Goal: Task Accomplishment & Management: Complete application form

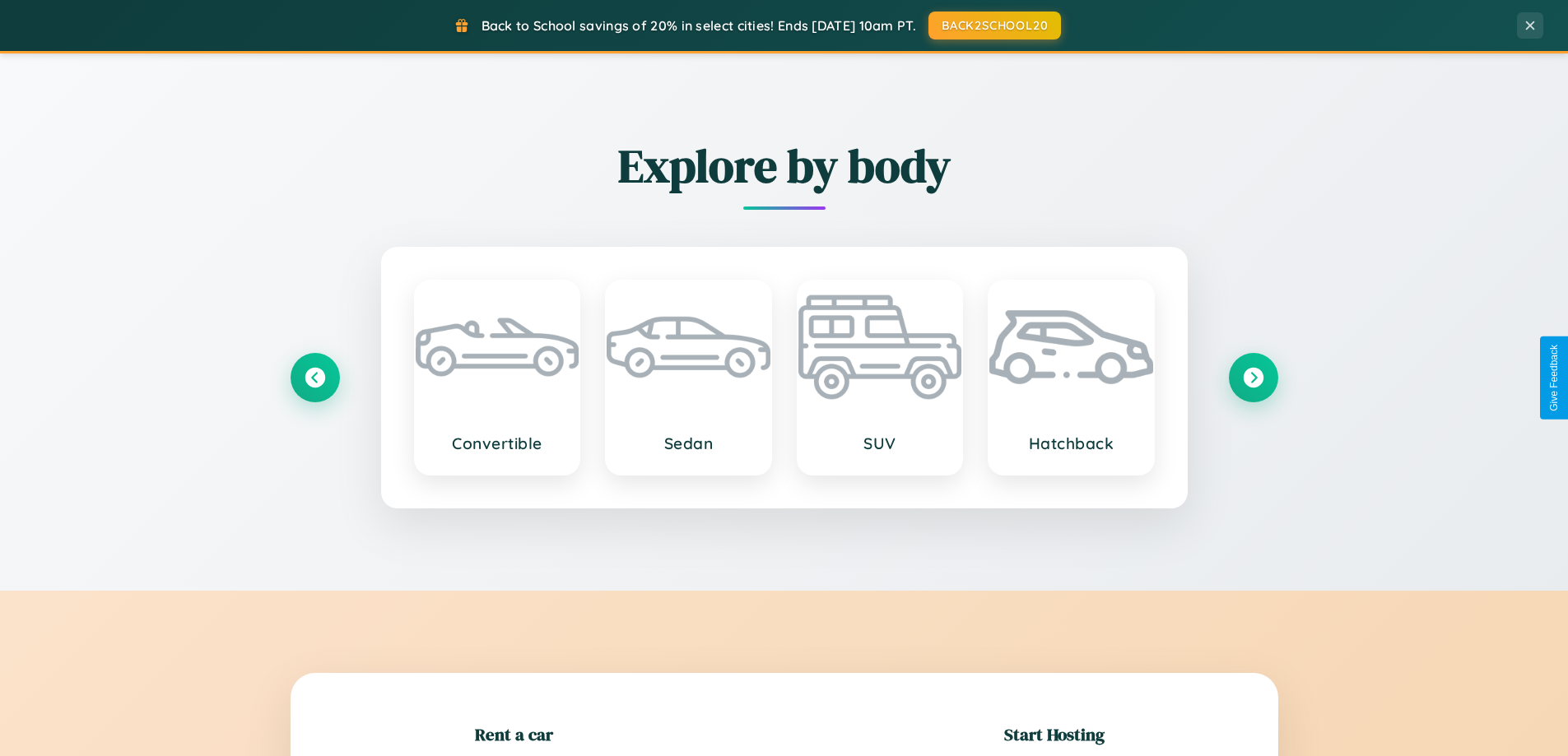
scroll to position [355, 0]
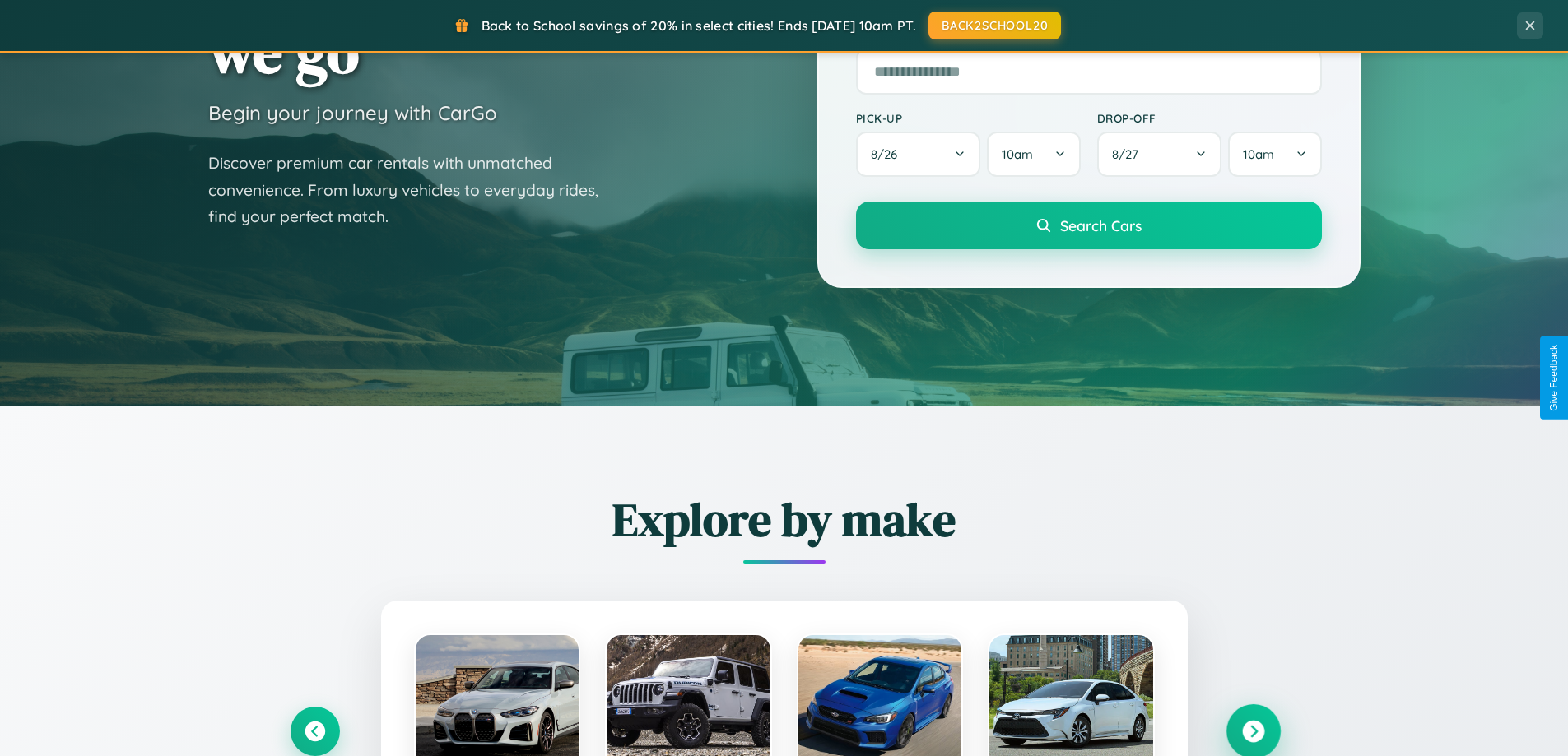
click at [1253, 732] on icon at bounding box center [1254, 732] width 23 height 23
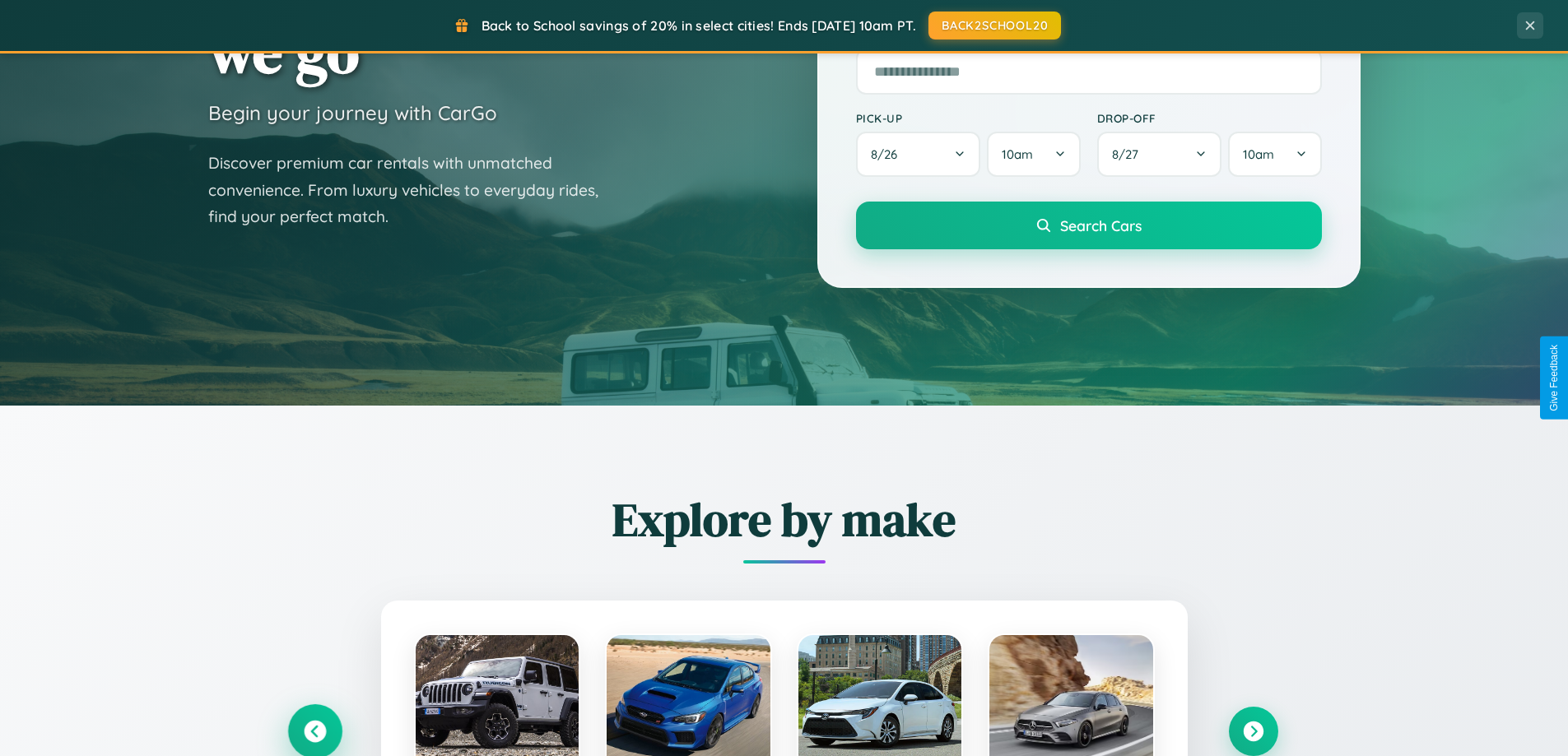
click at [314, 731] on icon at bounding box center [315, 732] width 23 height 23
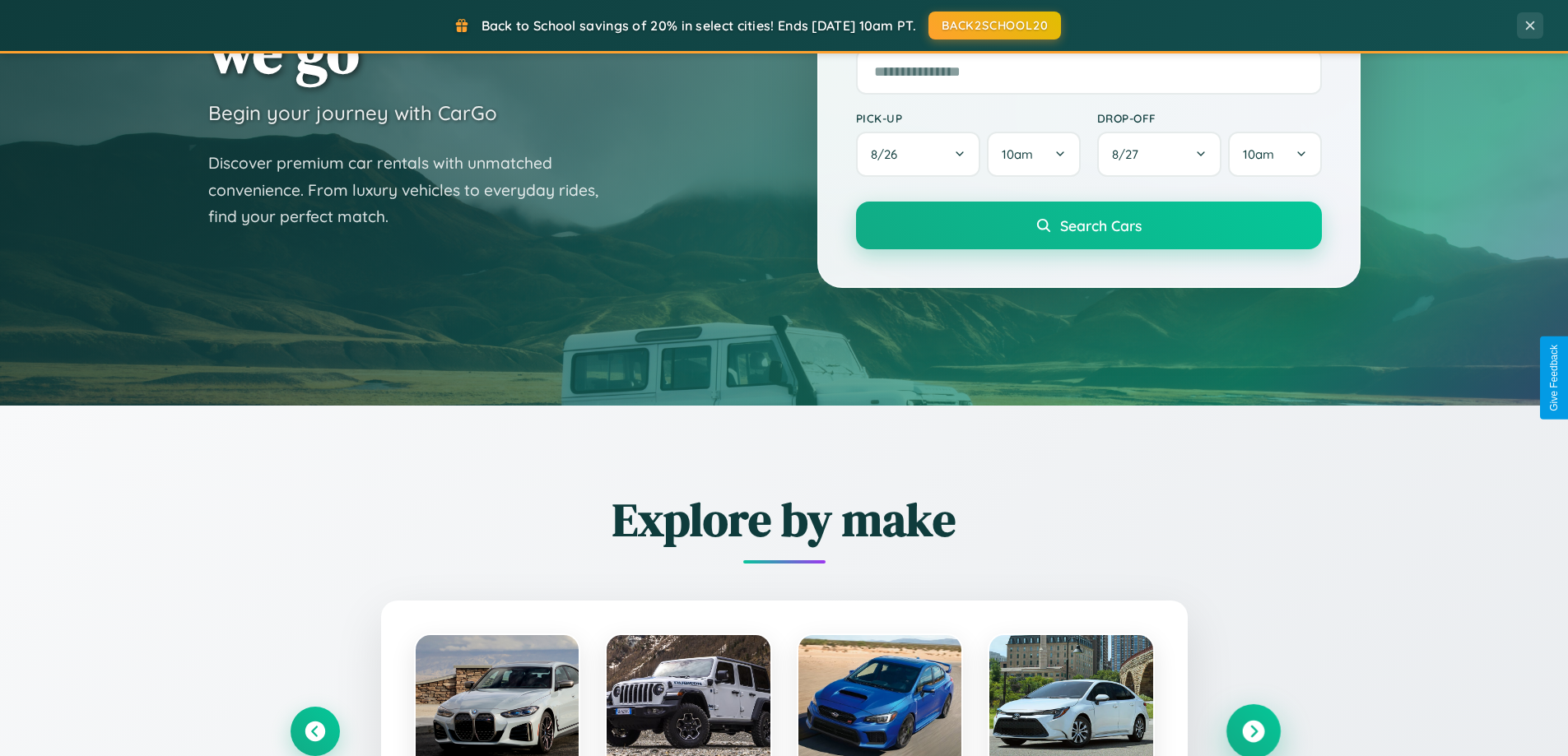
click at [1253, 731] on icon at bounding box center [1254, 732] width 23 height 23
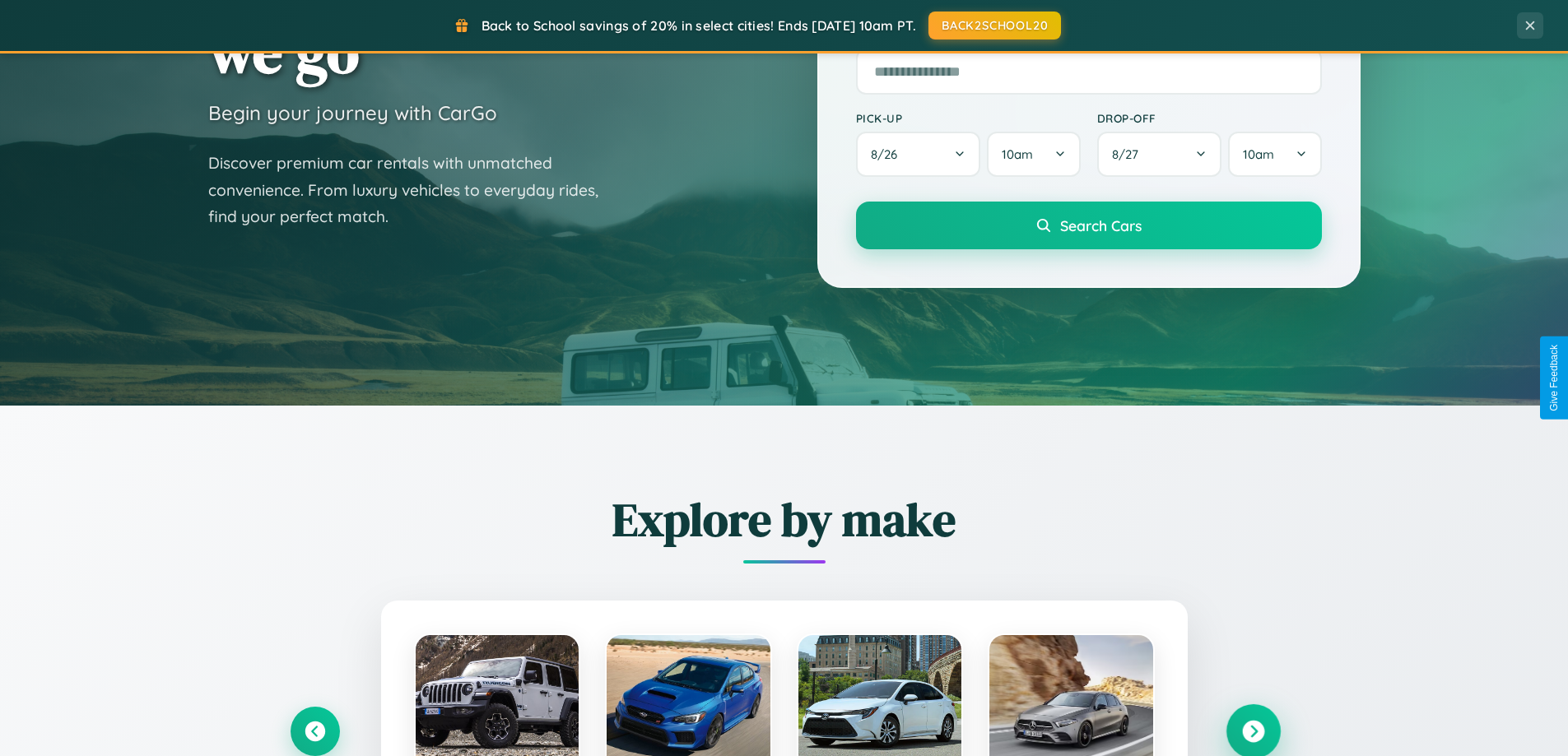
scroll to position [3166, 0]
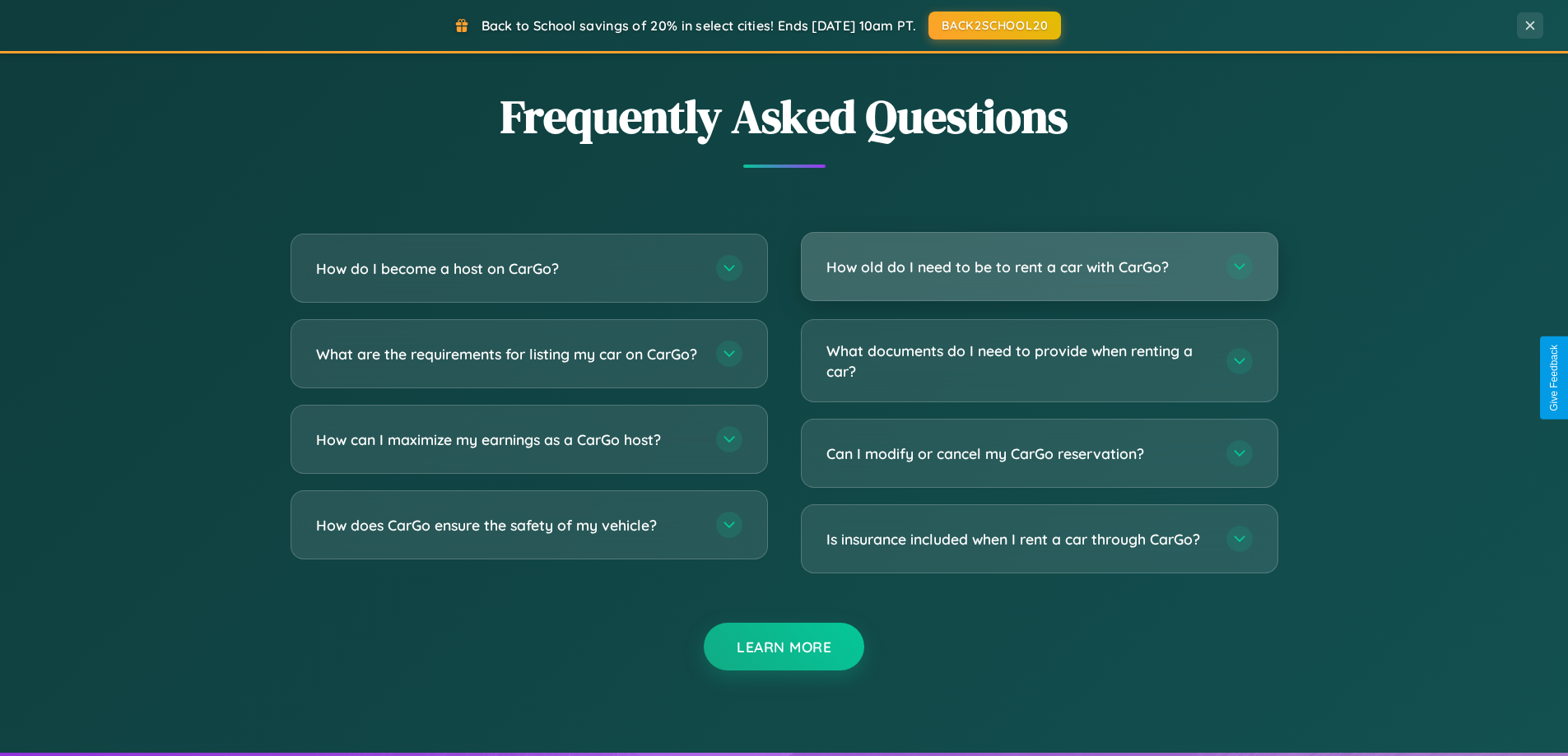
click at [1039, 268] on h3 "How old do I need to be to rent a car with CarGo?" at bounding box center [1018, 267] width 384 height 21
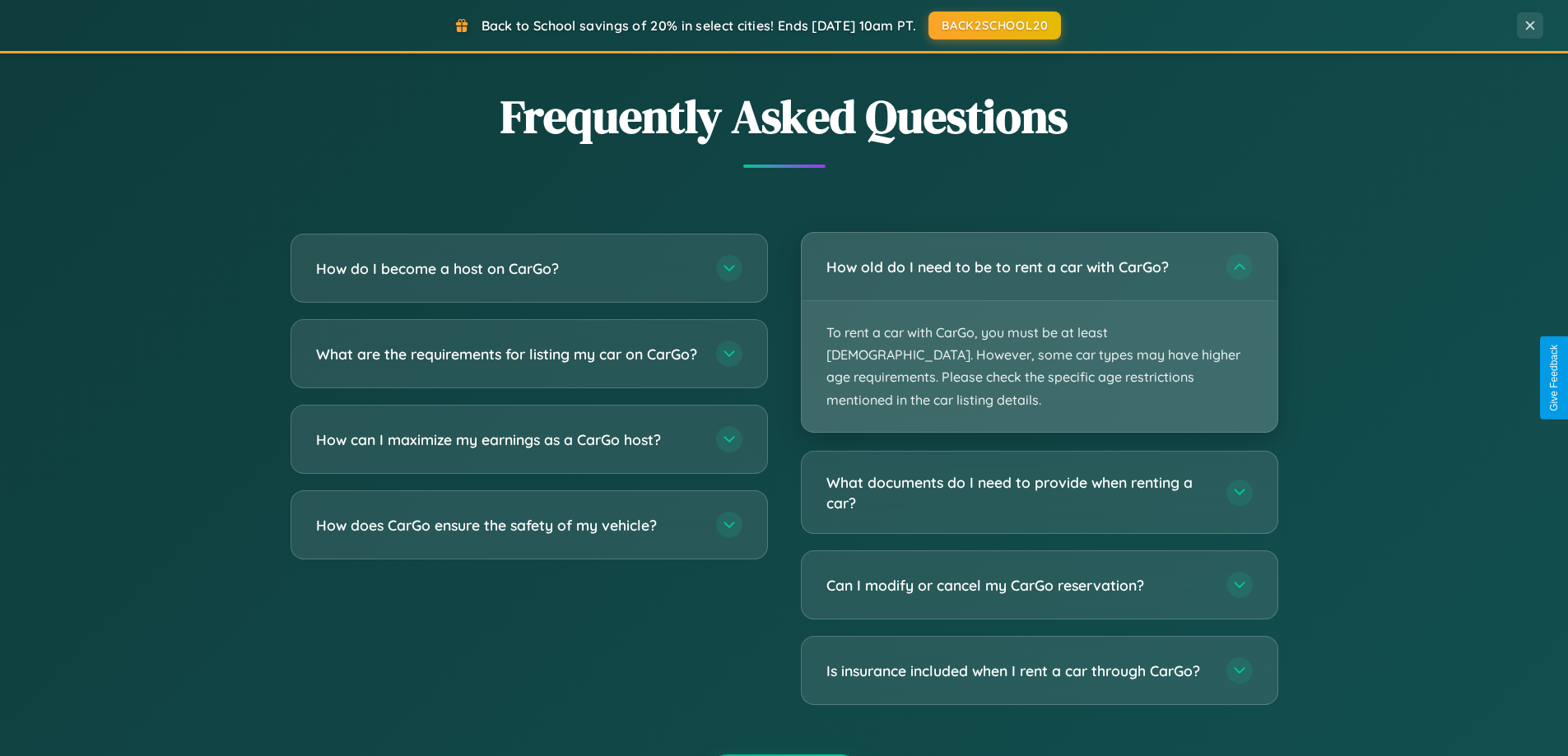
click at [1039, 321] on p "To rent a car with CarGo, you must be at least [DEMOGRAPHIC_DATA]. However, som…" at bounding box center [1039, 366] width 476 height 130
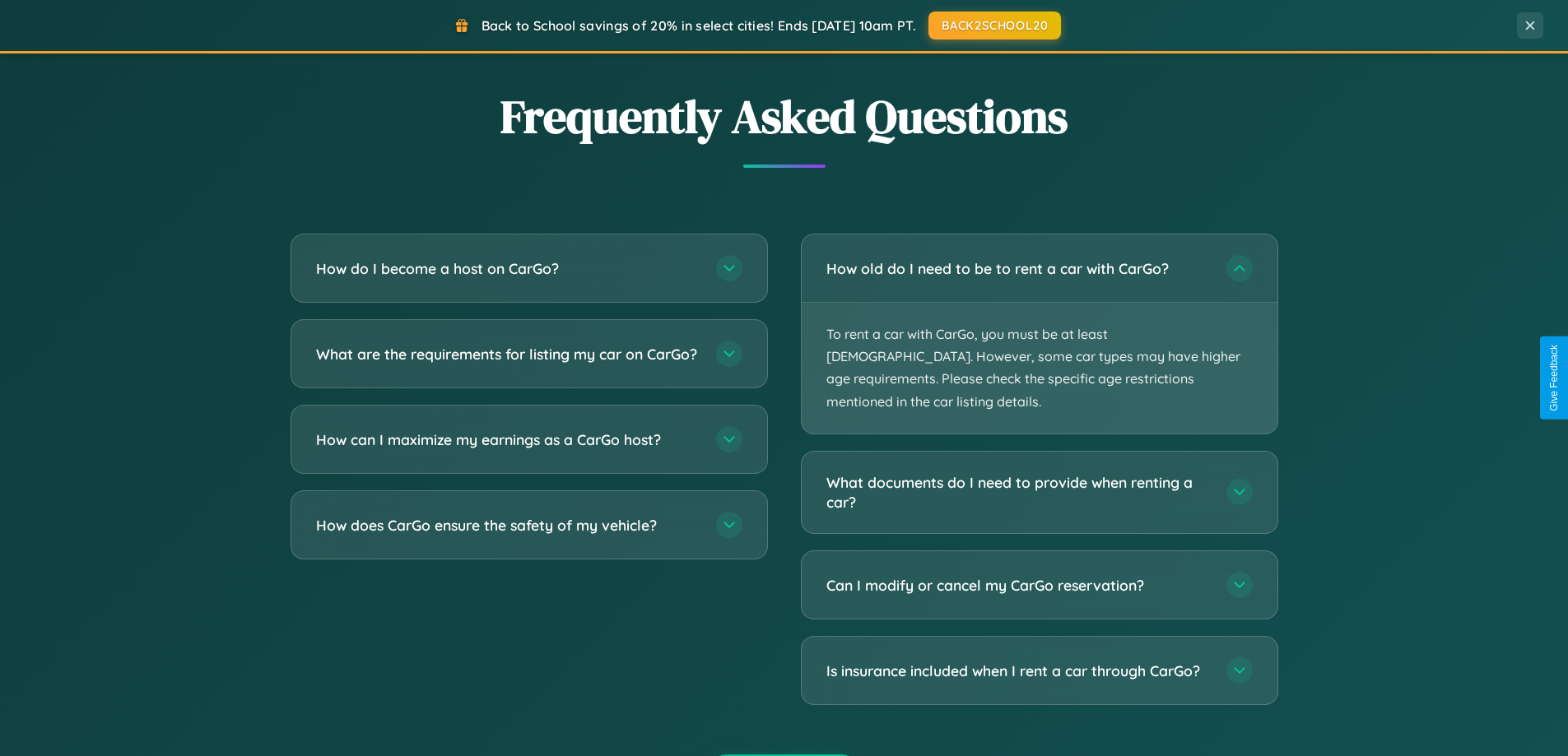
scroll to position [0, 0]
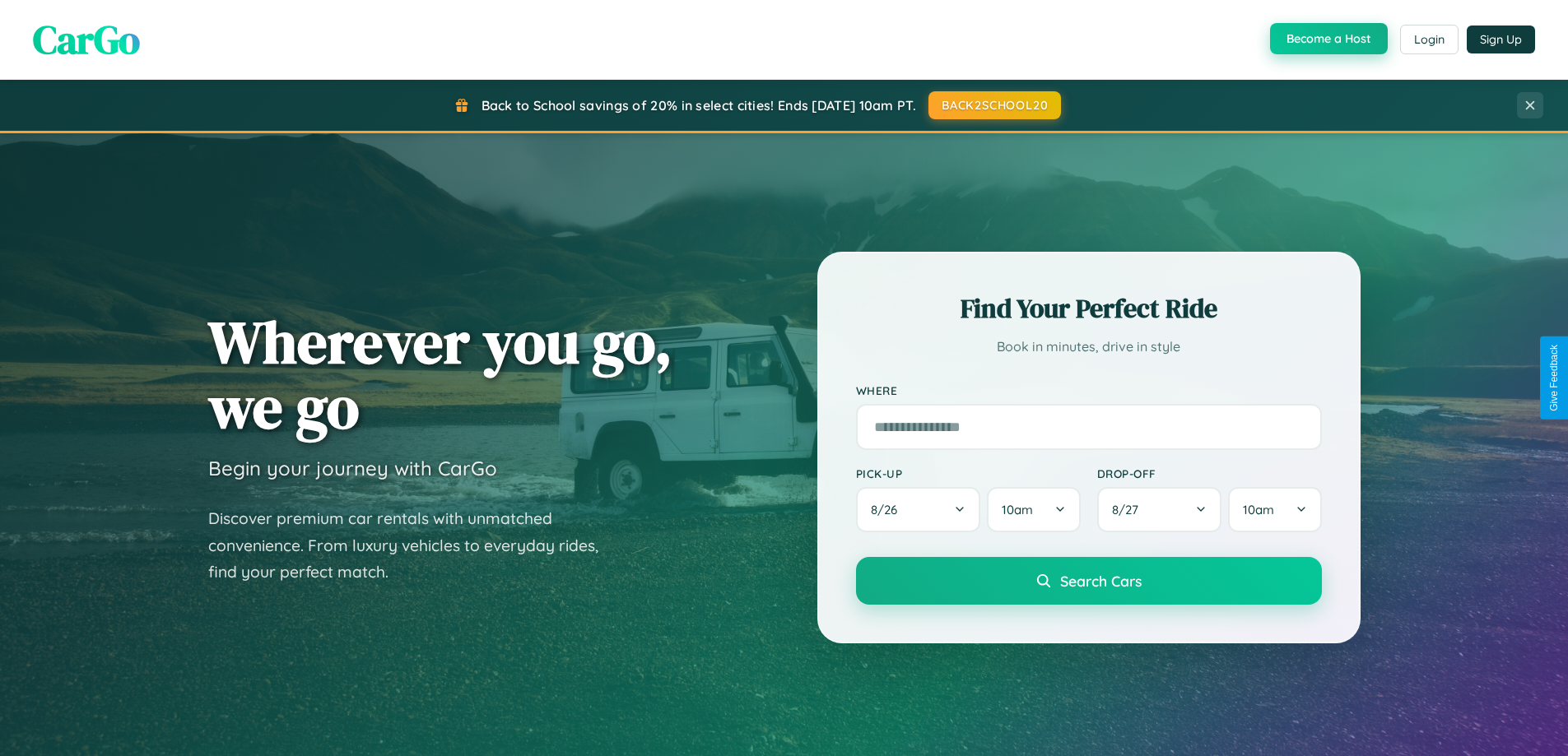
click at [1327, 39] on button "Become a Host" at bounding box center [1329, 38] width 117 height 31
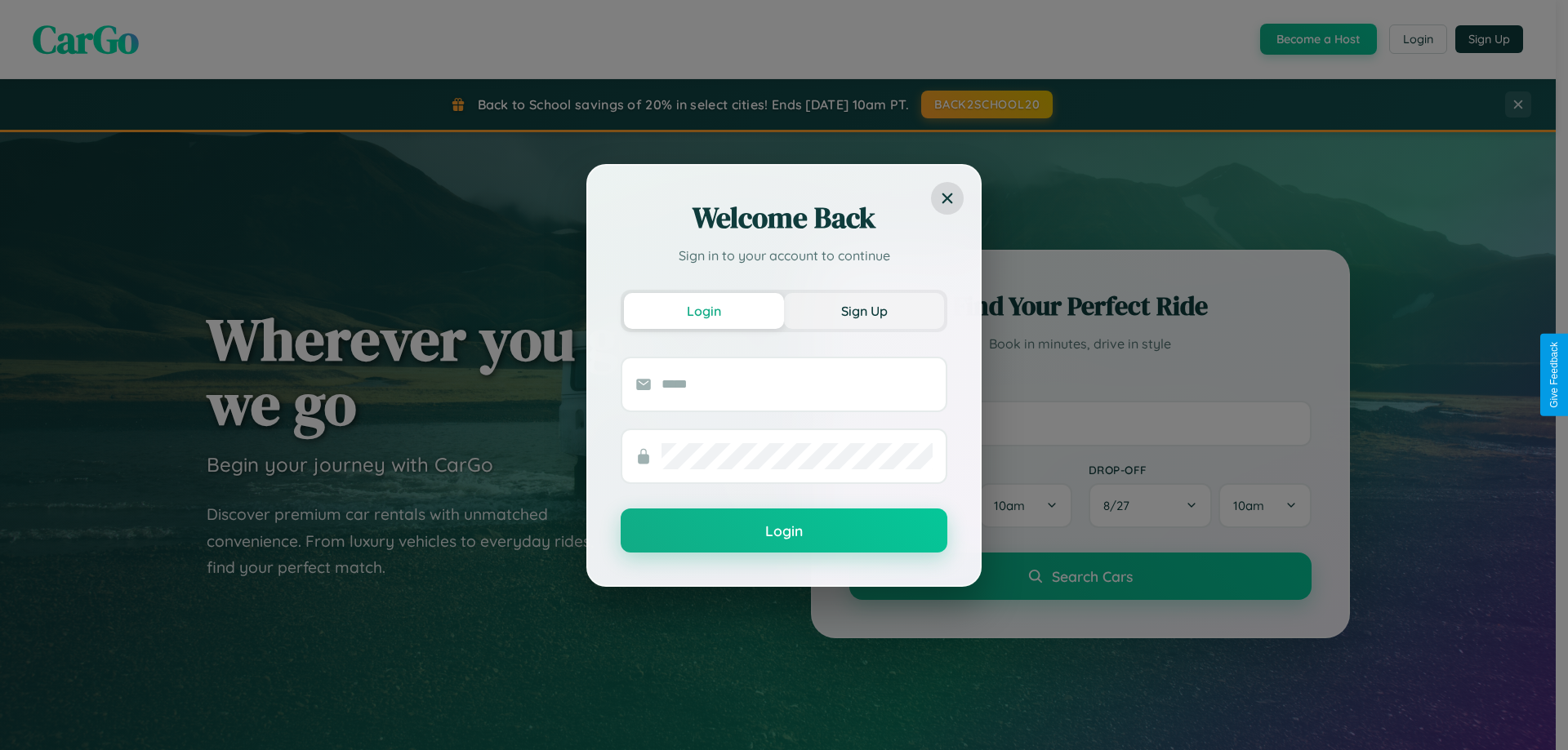
click at [864, 310] on button "Sign Up" at bounding box center [864, 311] width 160 height 36
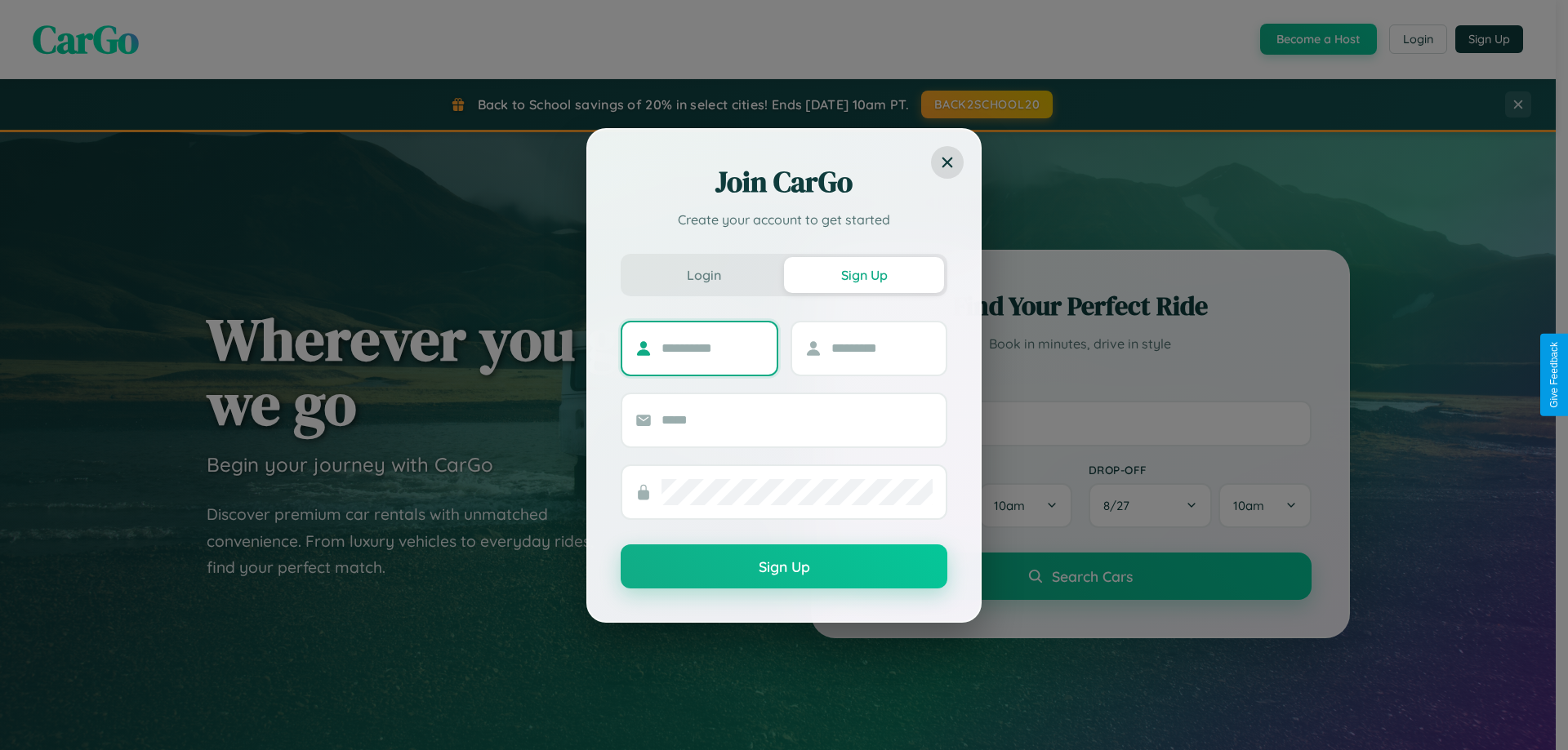
click at [712, 348] on input "text" at bounding box center [713, 349] width 102 height 26
type input "********"
click at [882, 348] on input "text" at bounding box center [883, 349] width 102 height 26
type input "*****"
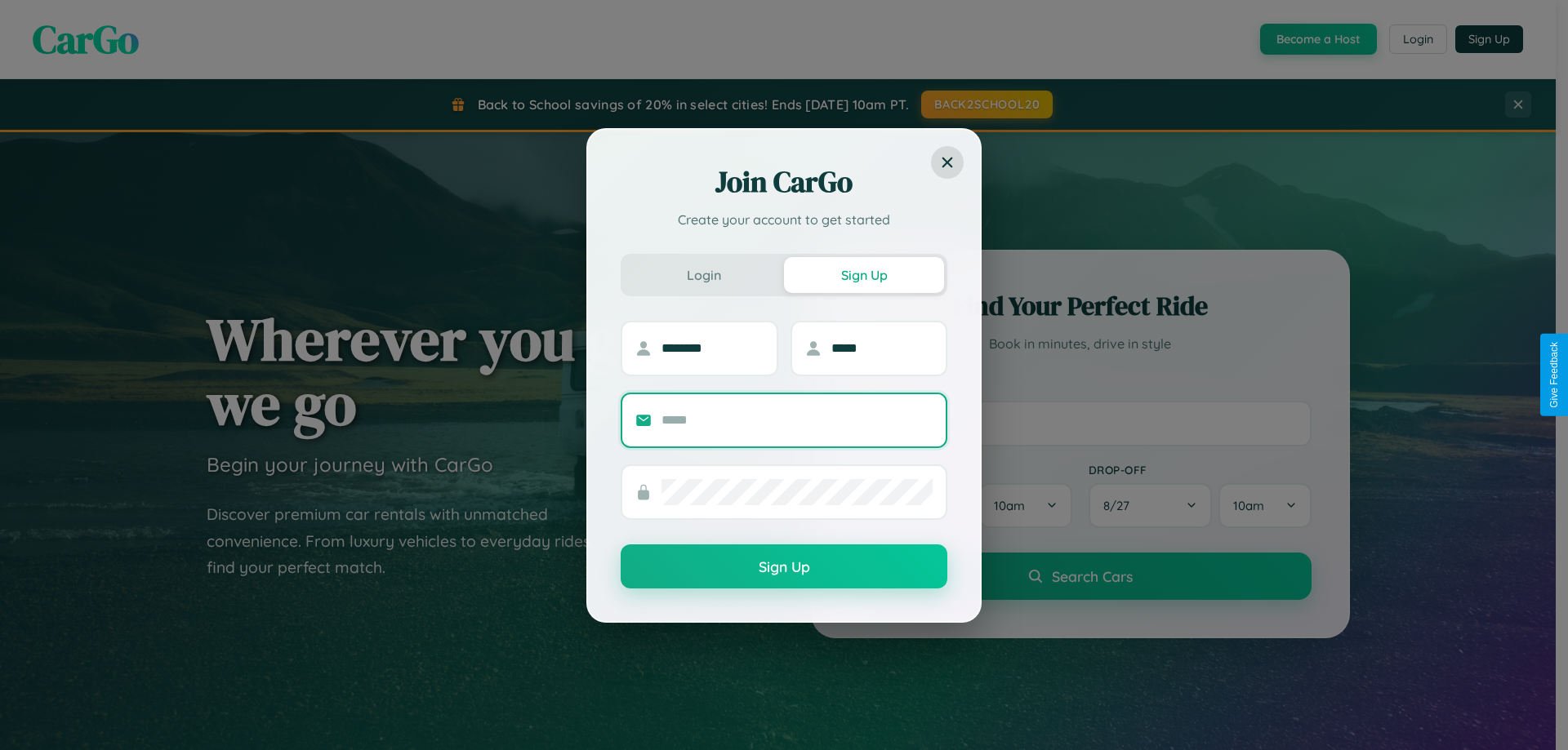
click at [797, 420] on input "text" at bounding box center [797, 421] width 271 height 26
type input "**********"
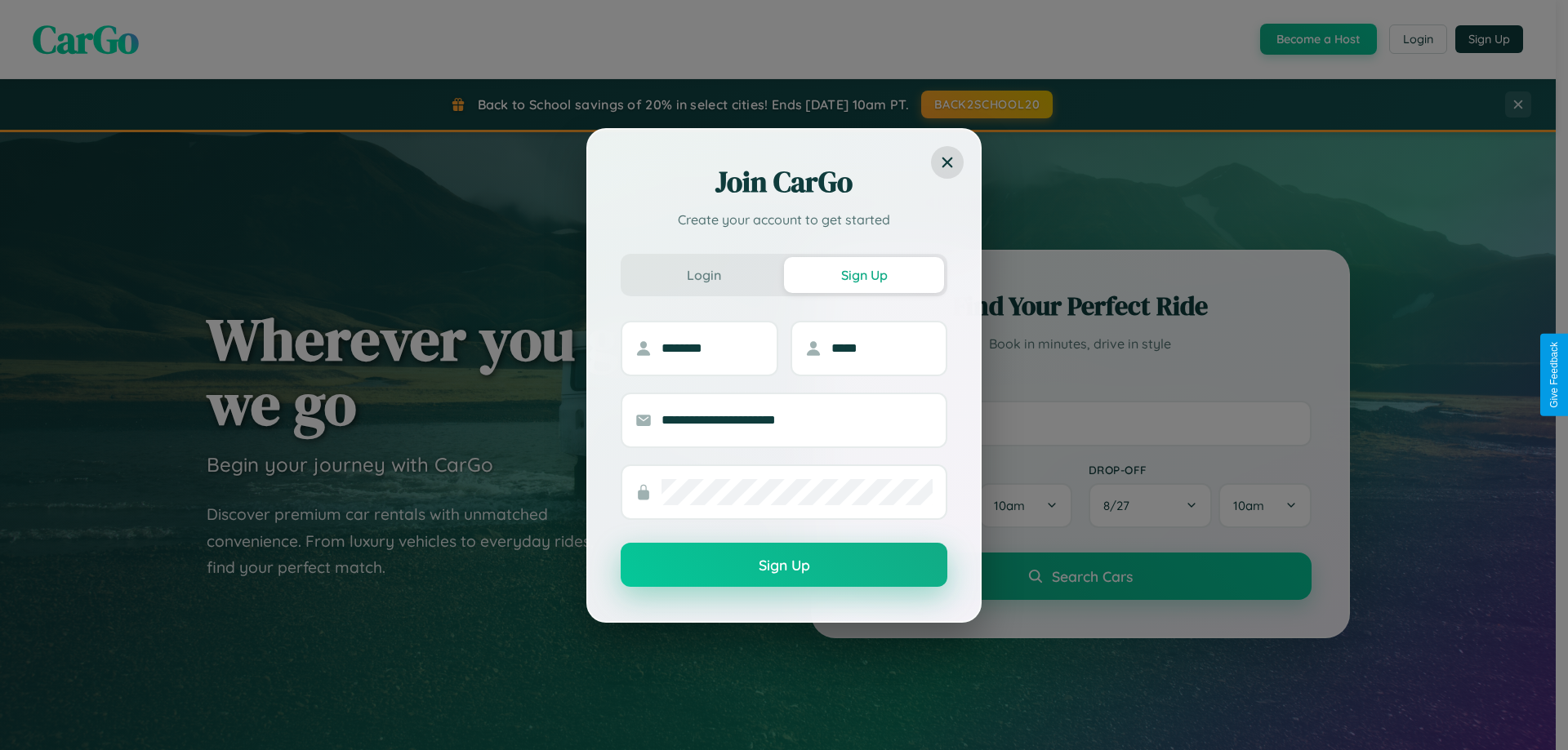
click at [784, 566] on button "Sign Up" at bounding box center [784, 564] width 327 height 44
